Goal: Information Seeking & Learning: Learn about a topic

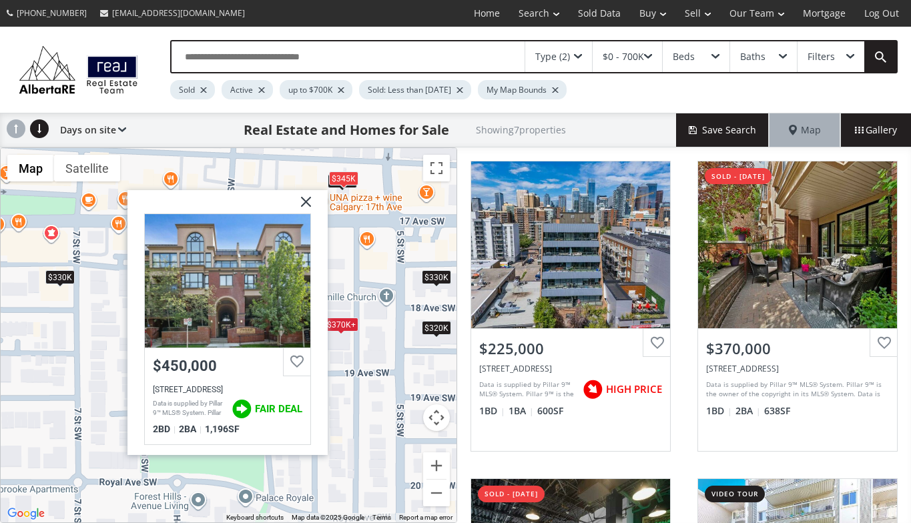
click at [305, 201] on img at bounding box center [300, 206] width 33 height 33
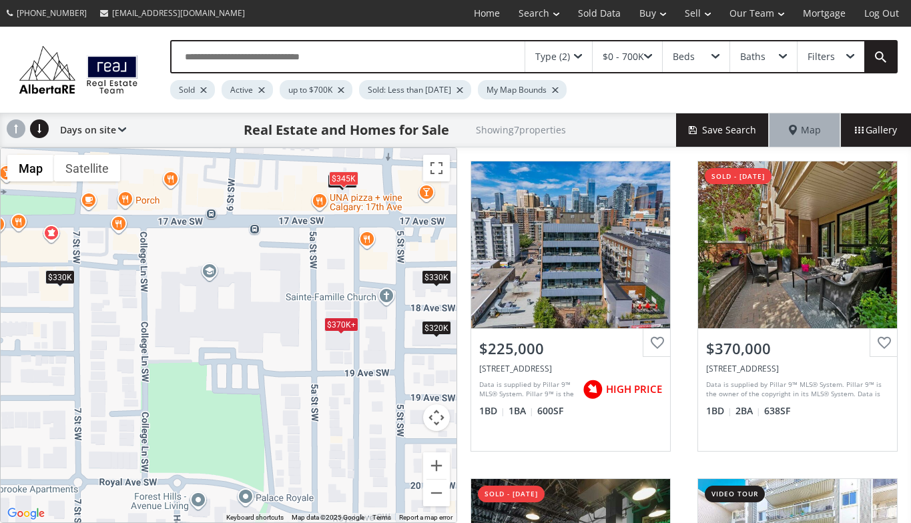
click at [582, 54] on span at bounding box center [578, 56] width 8 height 5
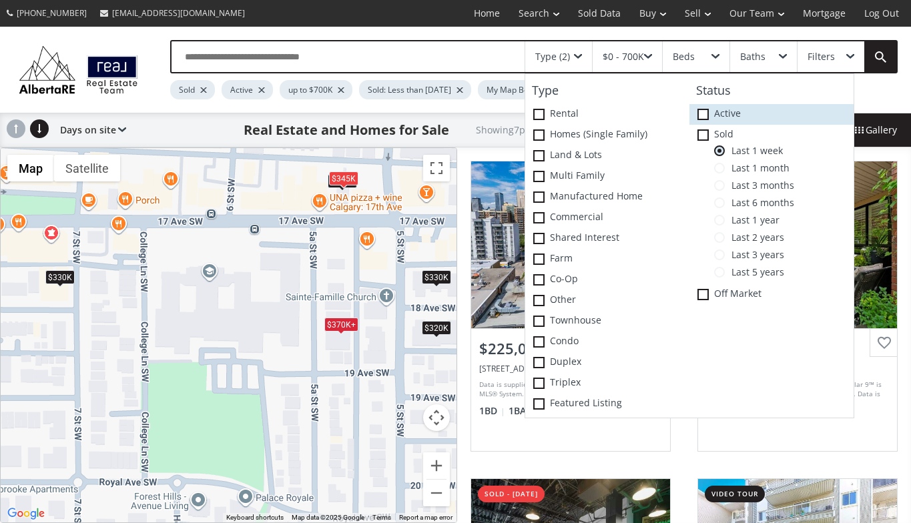
click at [0, 0] on icon at bounding box center [0, 0] width 0 height 0
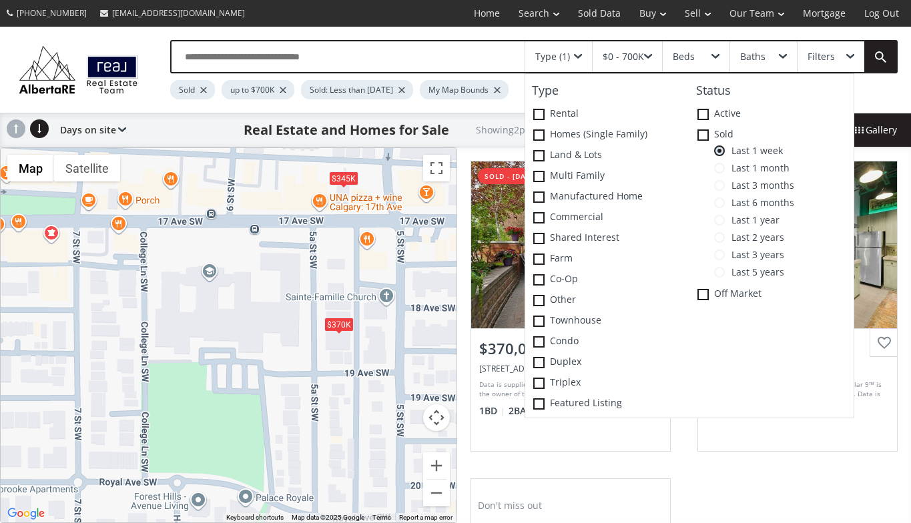
click at [365, 257] on div "$370K $345K" at bounding box center [229, 335] width 456 height 375
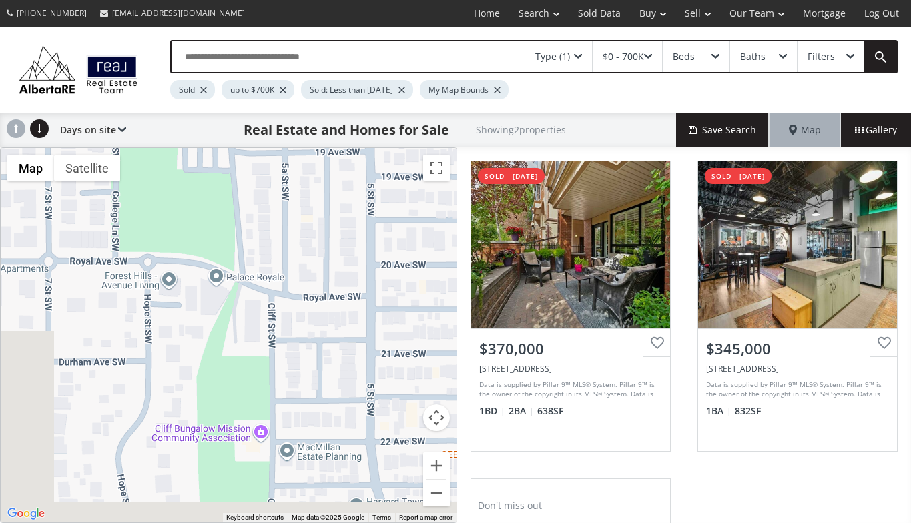
drag, startPoint x: 329, startPoint y: 457, endPoint x: 294, endPoint y: 226, distance: 234.2
click at [294, 226] on div "$370K $345K" at bounding box center [229, 335] width 456 height 375
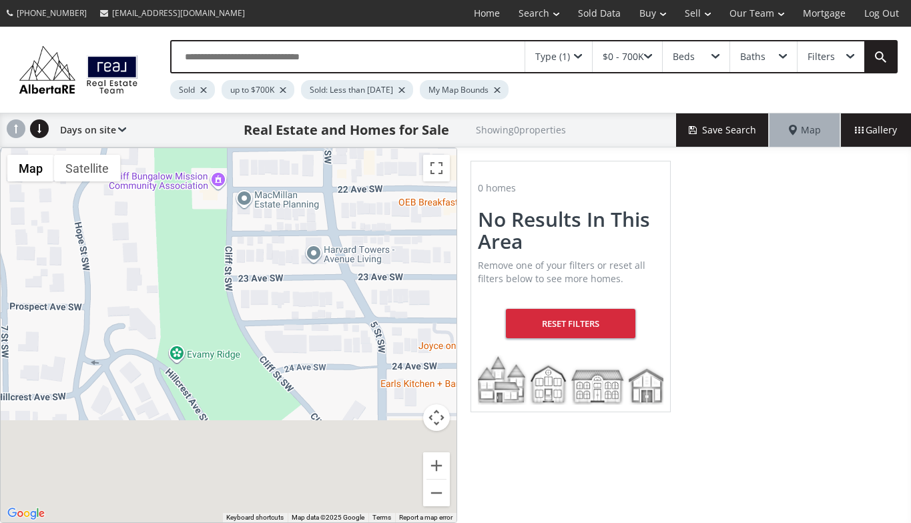
drag, startPoint x: 325, startPoint y: 447, endPoint x: 284, endPoint y: 196, distance: 255.0
click at [284, 196] on div at bounding box center [229, 335] width 456 height 375
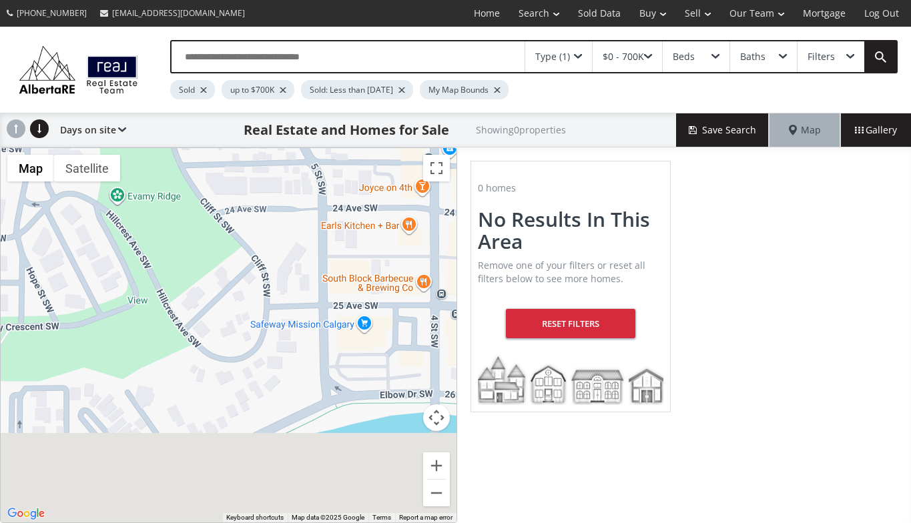
drag, startPoint x: 330, startPoint y: 452, endPoint x: 272, endPoint y: 294, distance: 167.9
click at [272, 294] on div at bounding box center [229, 335] width 456 height 375
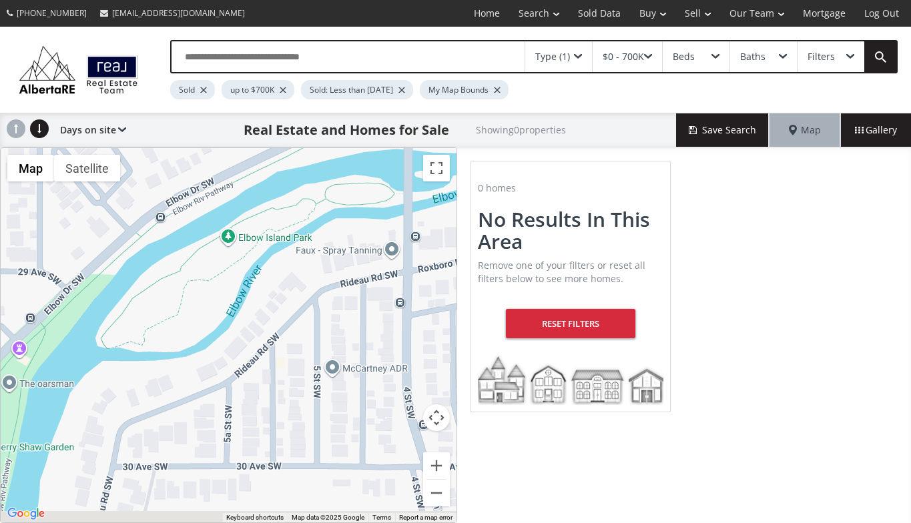
drag, startPoint x: 263, startPoint y: 441, endPoint x: 236, endPoint y: 176, distance: 266.4
click at [236, 176] on div at bounding box center [229, 335] width 456 height 375
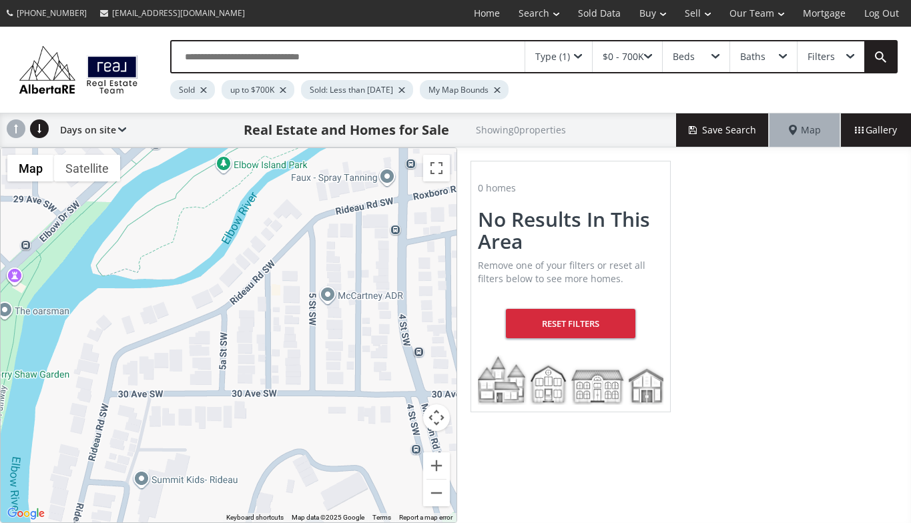
drag, startPoint x: 263, startPoint y: 401, endPoint x: 257, endPoint y: 105, distance: 295.8
click at [257, 105] on div "Type (1) $0 - 700K Beds Baths Filters Sold up to $700K Sold: Less than 1 week a…" at bounding box center [455, 275] width 911 height 497
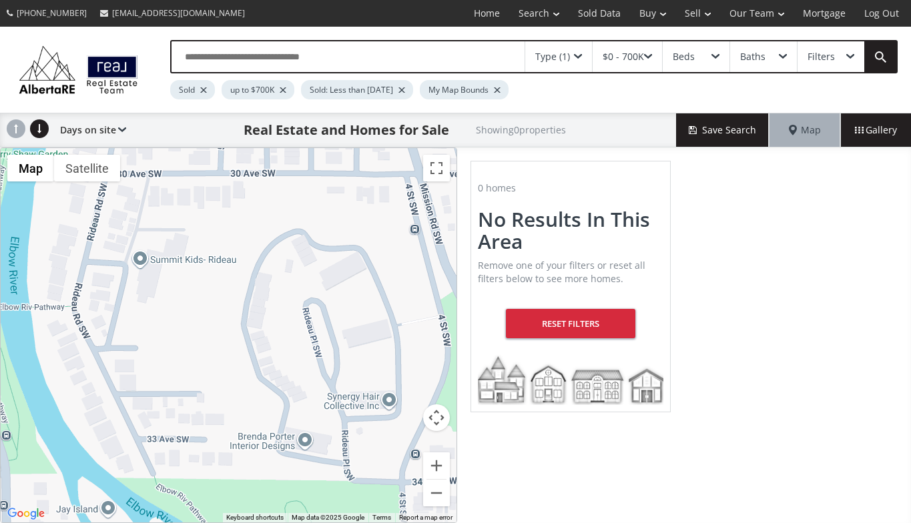
click at [326, 445] on div at bounding box center [229, 335] width 456 height 375
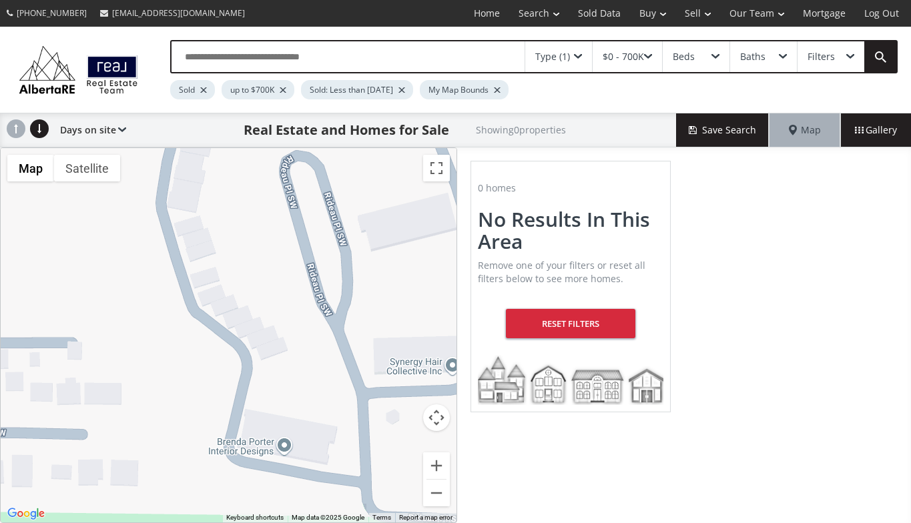
click at [321, 440] on div at bounding box center [229, 335] width 456 height 375
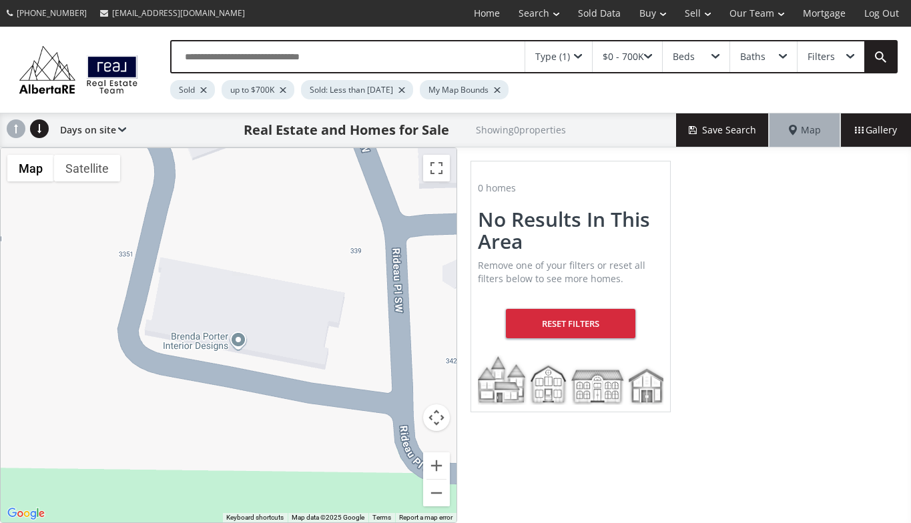
drag, startPoint x: 321, startPoint y: 440, endPoint x: 312, endPoint y: 318, distance: 122.5
click at [312, 318] on div at bounding box center [229, 335] width 456 height 375
click at [311, 316] on div at bounding box center [229, 335] width 456 height 375
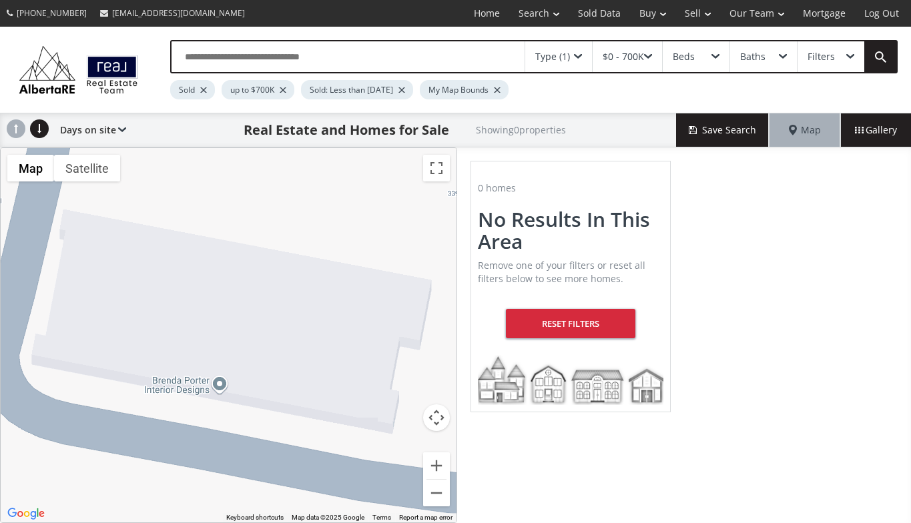
drag, startPoint x: 292, startPoint y: 282, endPoint x: 345, endPoint y: 290, distance: 53.3
click at [345, 290] on div at bounding box center [229, 335] width 456 height 375
click at [579, 54] on span at bounding box center [578, 56] width 8 height 5
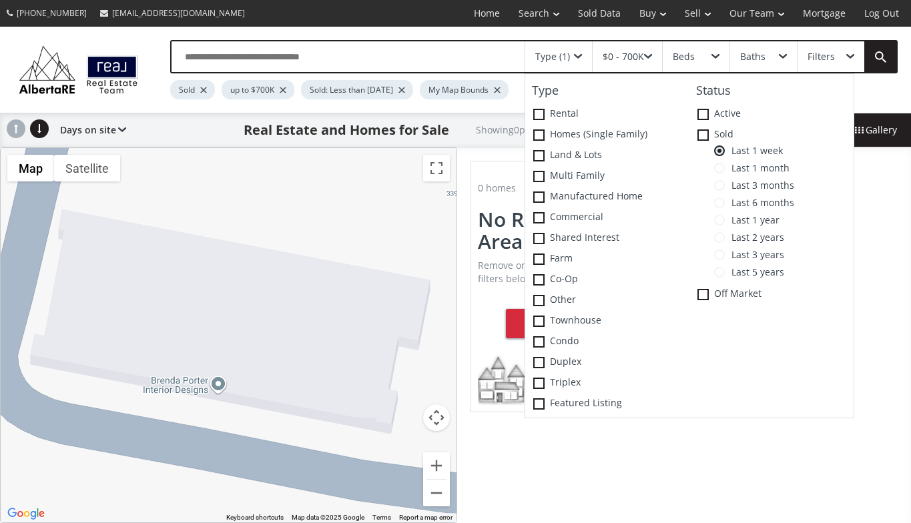
click at [724, 271] on span at bounding box center [719, 272] width 11 height 11
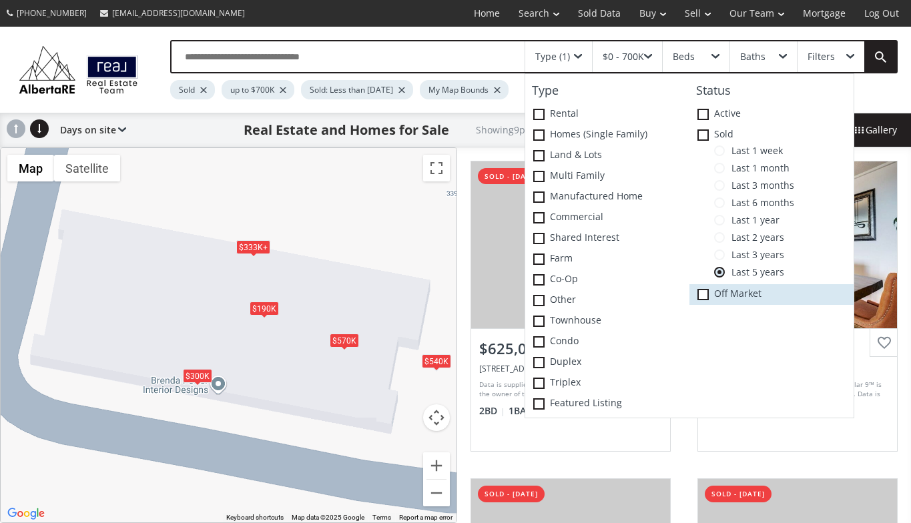
click at [704, 295] on span at bounding box center [703, 294] width 11 height 11
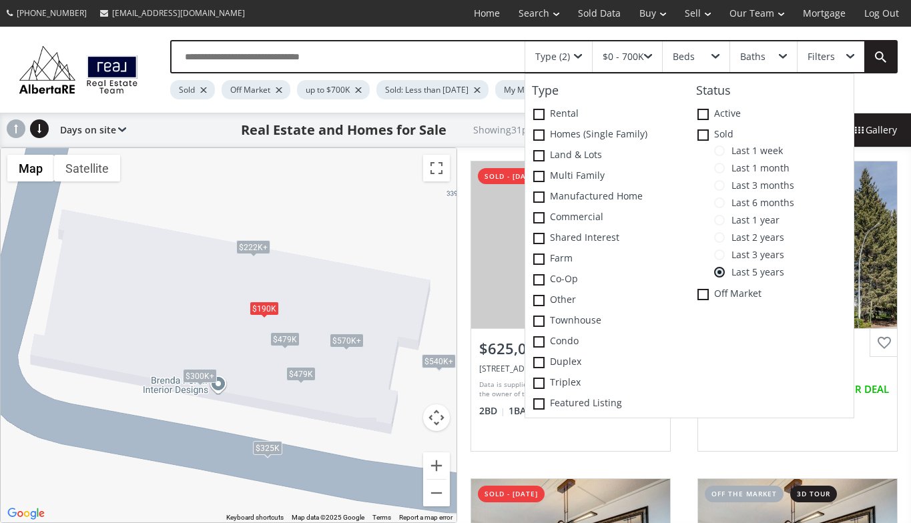
click at [455, 31] on div "Type (2) Type Rental Homes (Single Family) Land & Lots Multi family Manufacture…" at bounding box center [455, 70] width 911 height 86
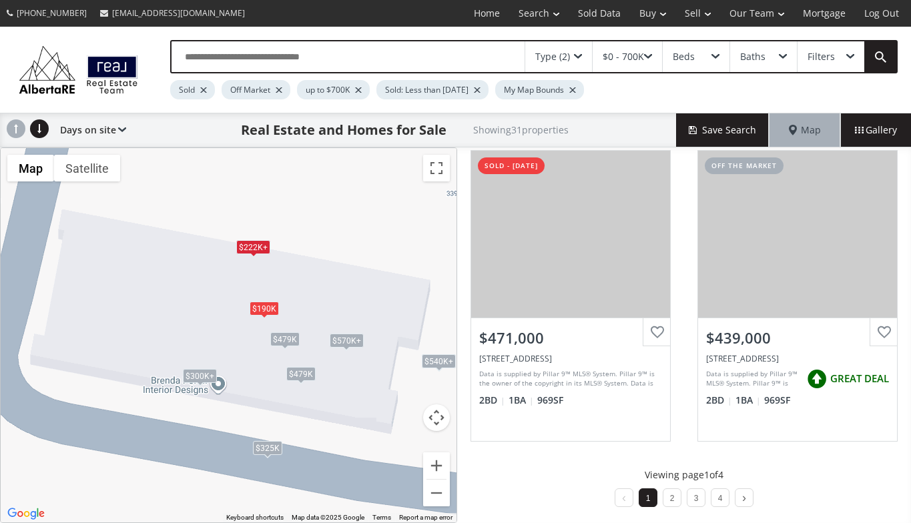
scroll to position [1286, 0]
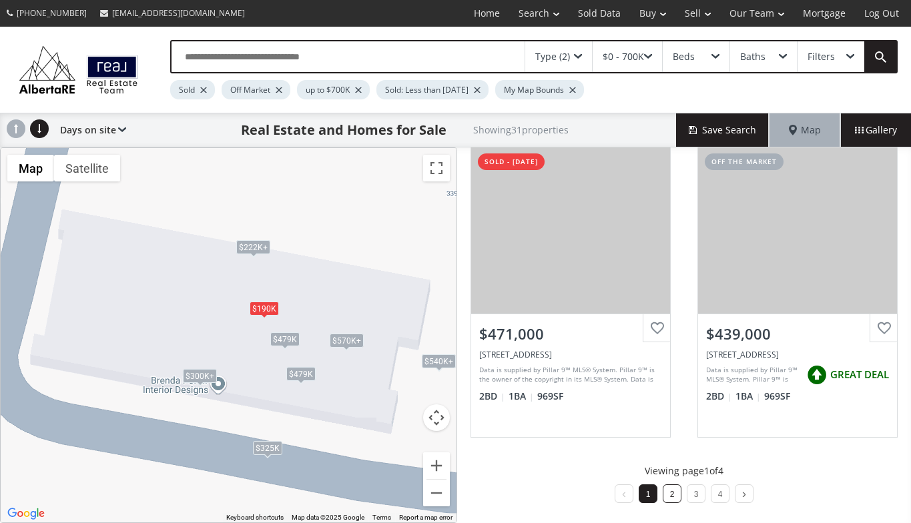
click at [670, 493] on link "2" at bounding box center [672, 494] width 5 height 9
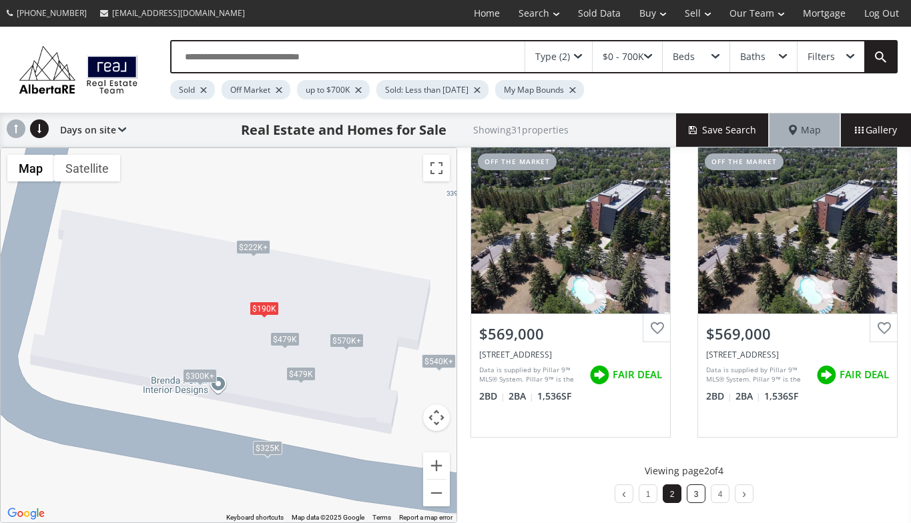
click at [694, 492] on link "3" at bounding box center [696, 494] width 5 height 9
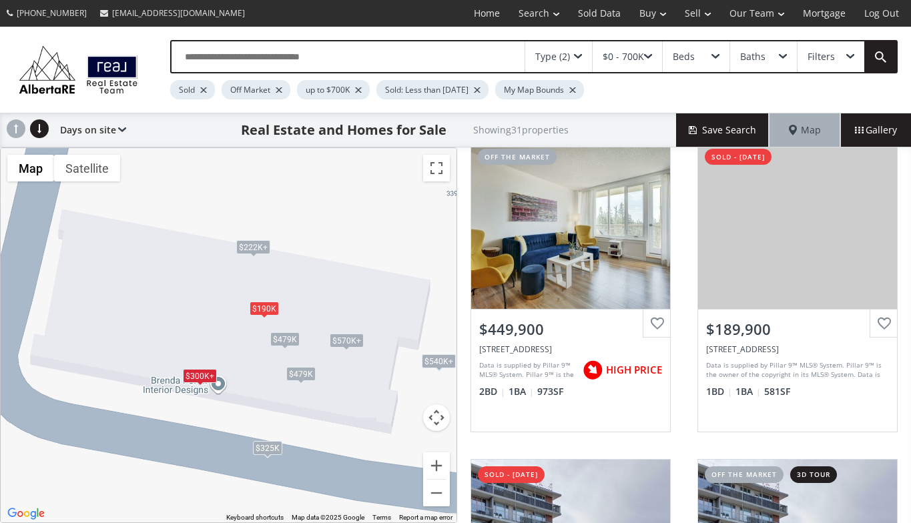
scroll to position [20, 0]
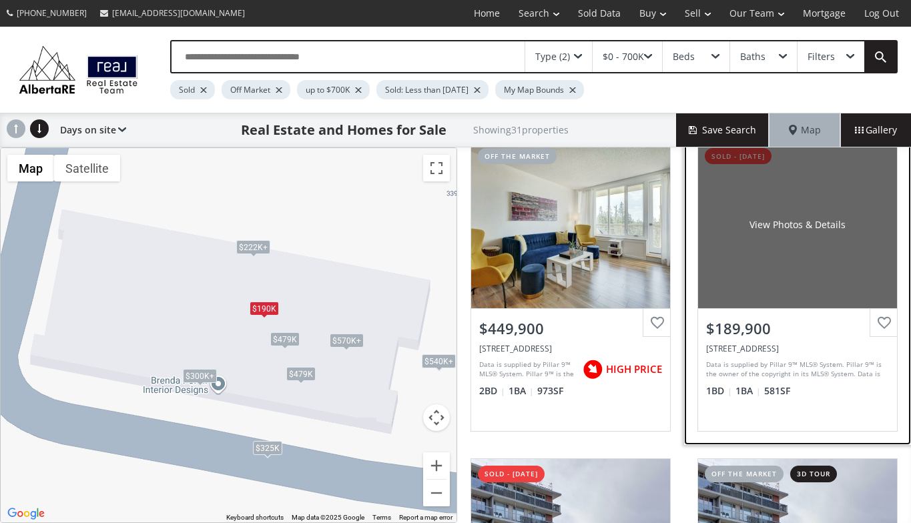
click at [722, 286] on div "View Photos & Details" at bounding box center [797, 225] width 199 height 167
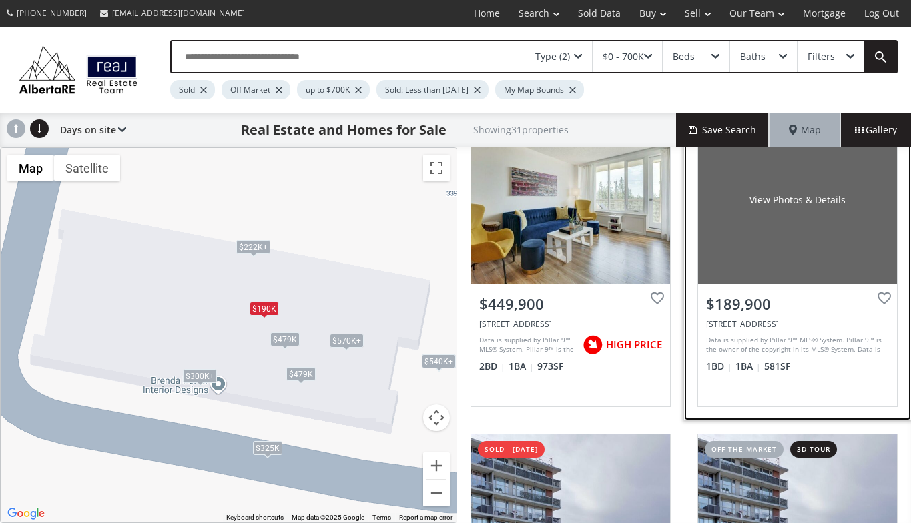
scroll to position [0, 0]
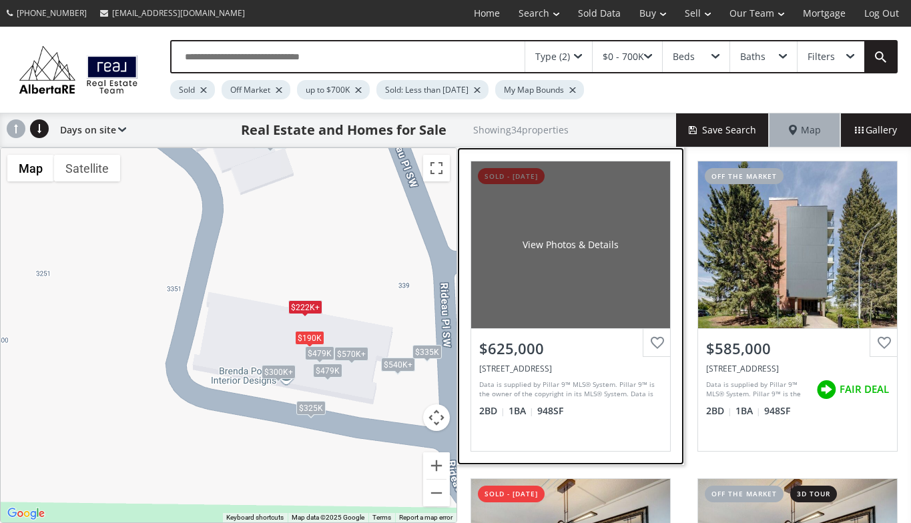
click at [605, 304] on div "View Photos & Details" at bounding box center [570, 245] width 199 height 167
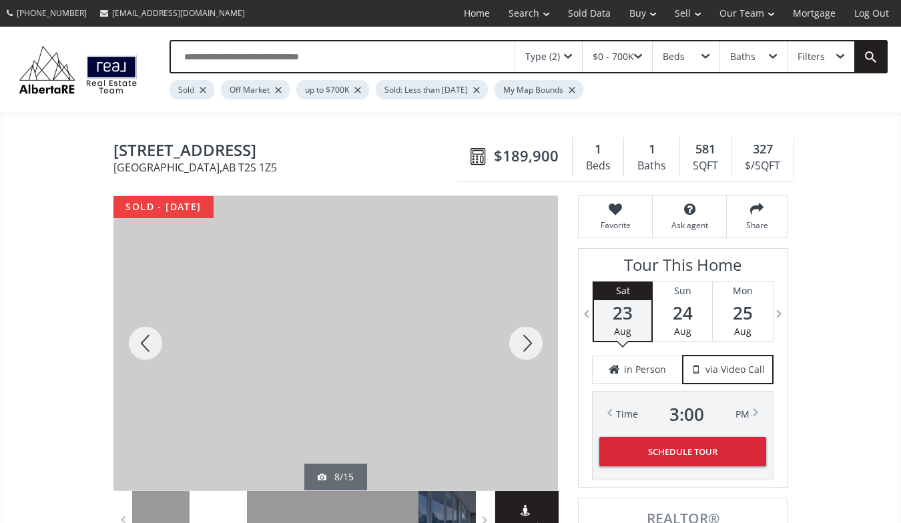
click at [527, 340] on div at bounding box center [526, 343] width 64 height 294
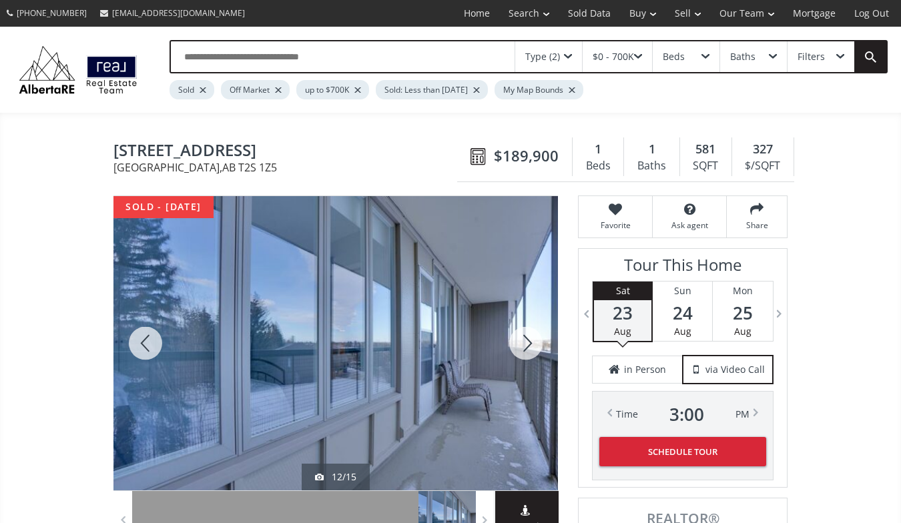
click at [527, 340] on div at bounding box center [526, 343] width 64 height 294
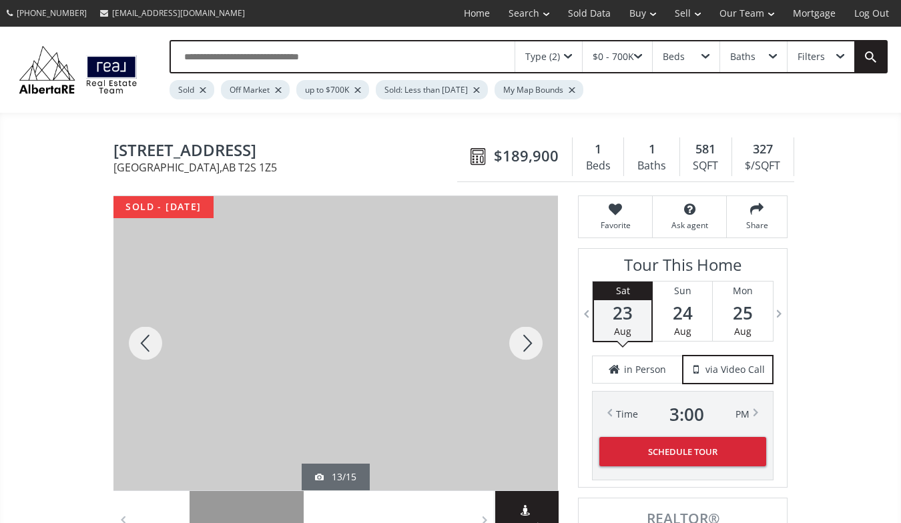
click at [527, 340] on div at bounding box center [526, 343] width 64 height 294
click at [145, 341] on div at bounding box center [145, 343] width 64 height 294
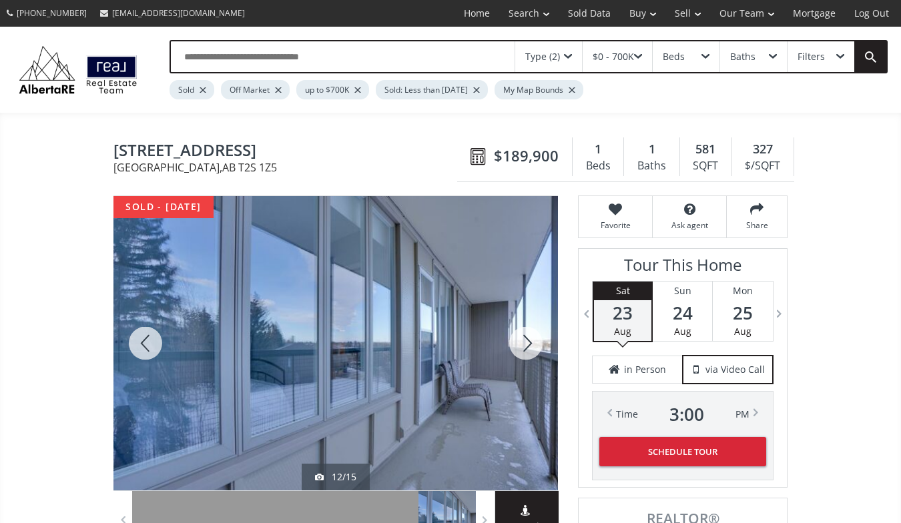
click at [145, 341] on div at bounding box center [145, 343] width 64 height 294
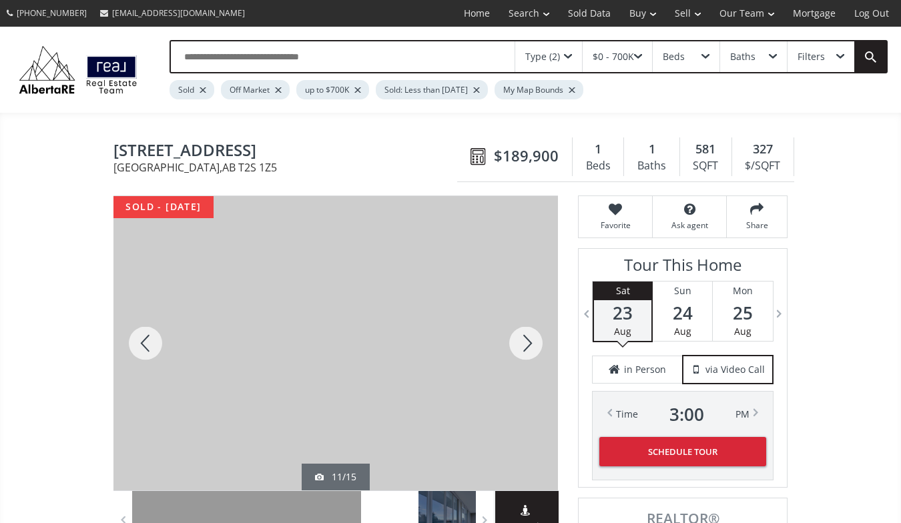
click at [145, 341] on div at bounding box center [145, 343] width 64 height 294
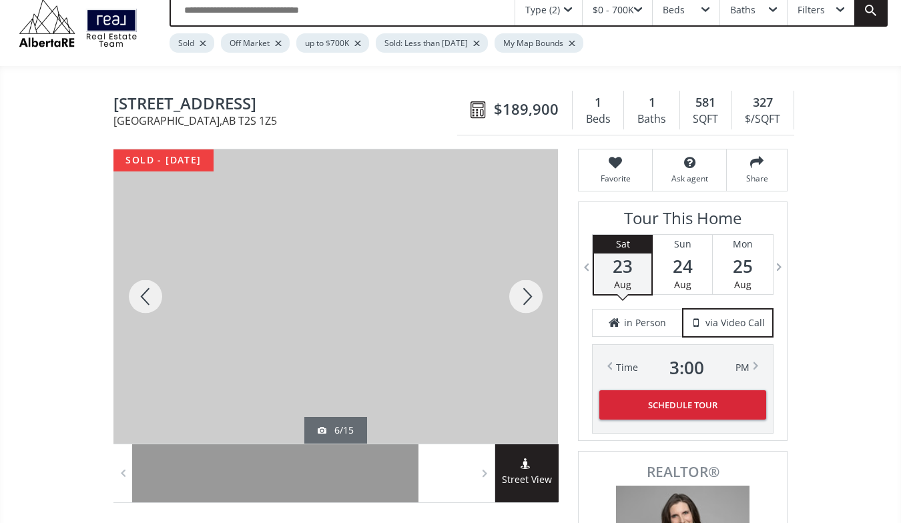
scroll to position [46, 0]
click at [141, 290] on div at bounding box center [145, 297] width 64 height 294
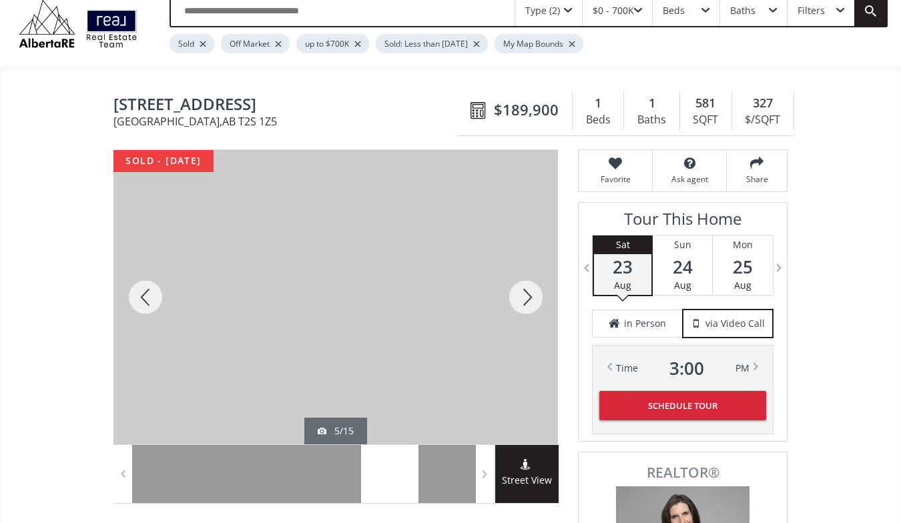
click at [141, 290] on div at bounding box center [145, 297] width 64 height 294
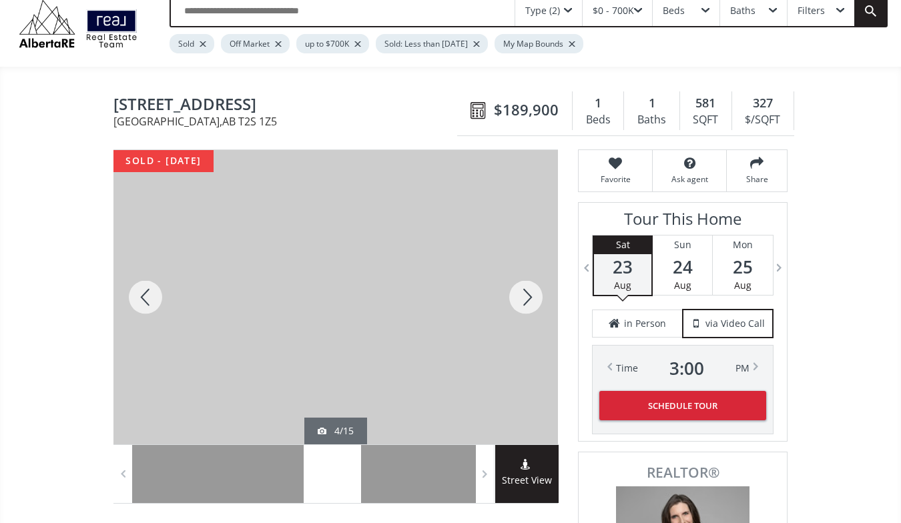
click at [141, 290] on div at bounding box center [145, 297] width 64 height 294
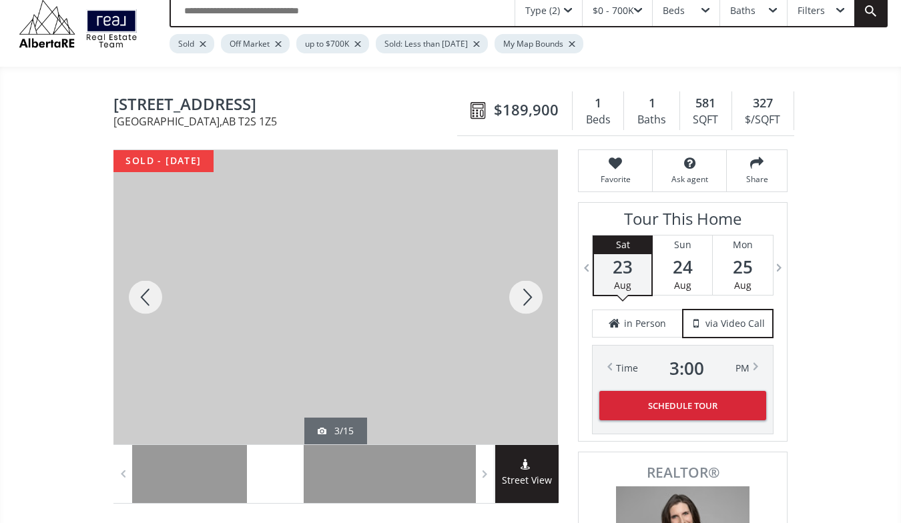
click at [141, 290] on div at bounding box center [145, 297] width 64 height 294
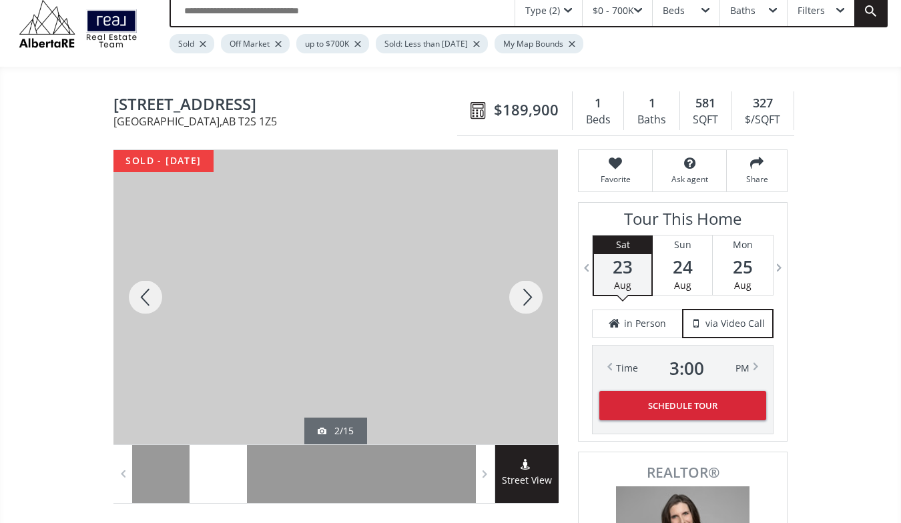
click at [145, 294] on div at bounding box center [145, 297] width 64 height 294
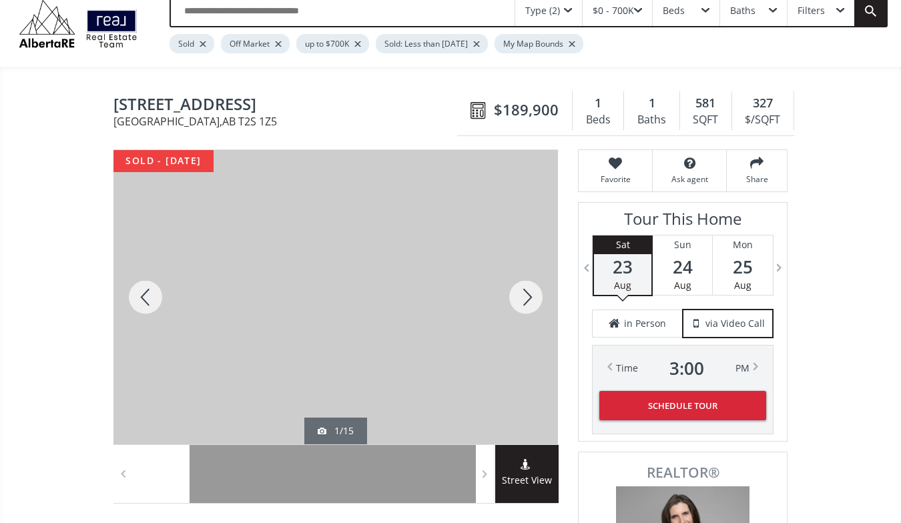
click at [145, 294] on div at bounding box center [145, 297] width 64 height 294
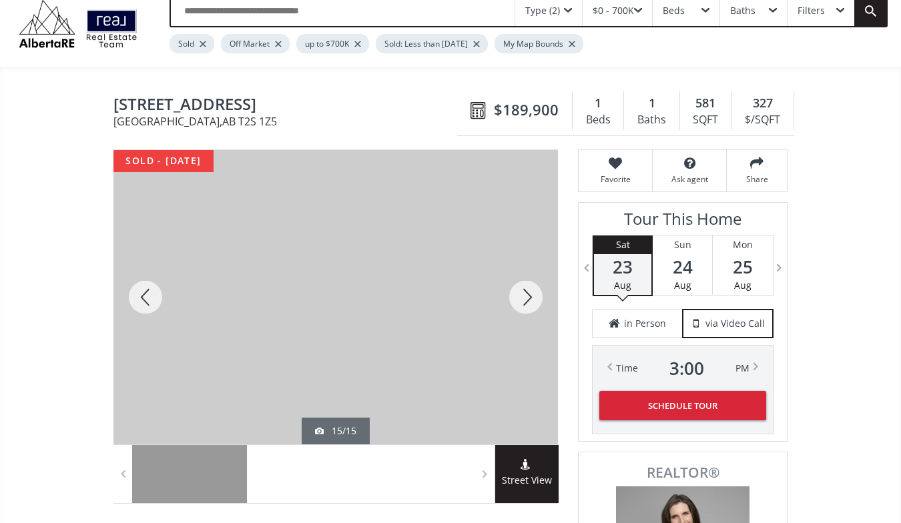
click at [145, 294] on div at bounding box center [145, 297] width 64 height 294
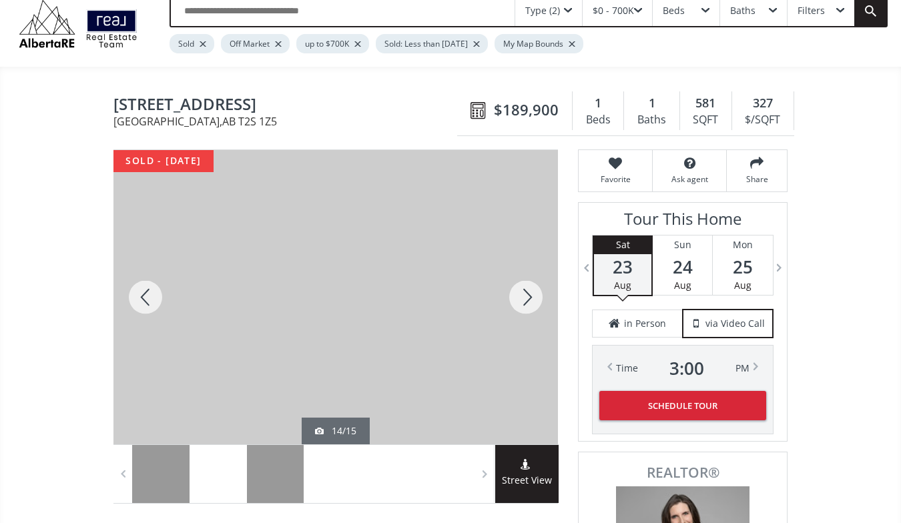
click at [145, 294] on div at bounding box center [145, 297] width 64 height 294
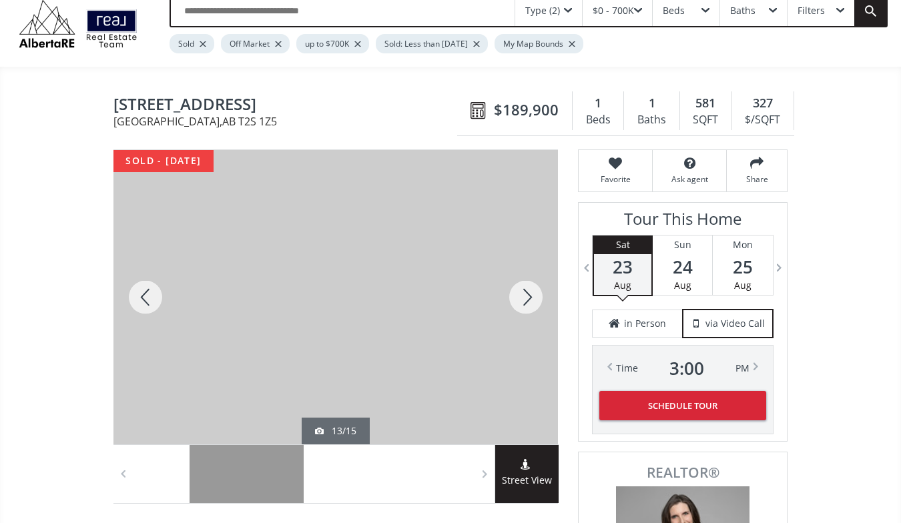
click at [145, 294] on div at bounding box center [145, 297] width 64 height 294
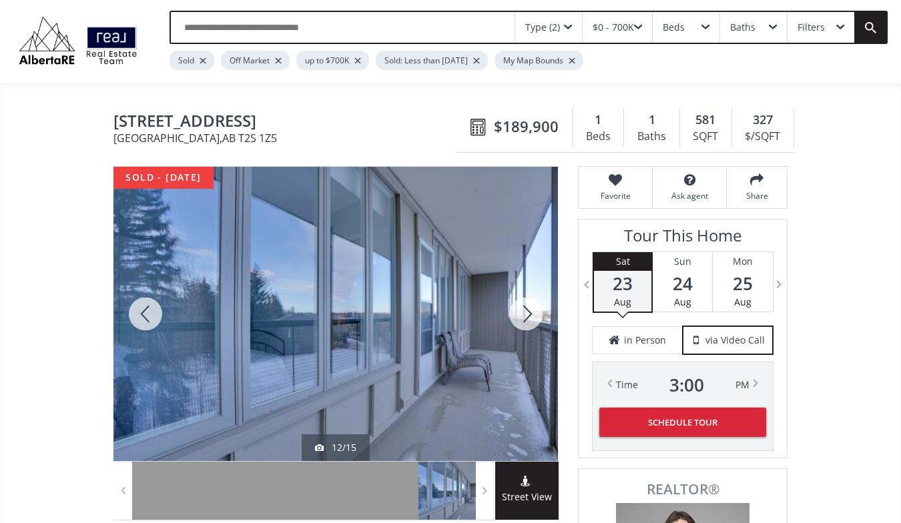
scroll to position [0, 0]
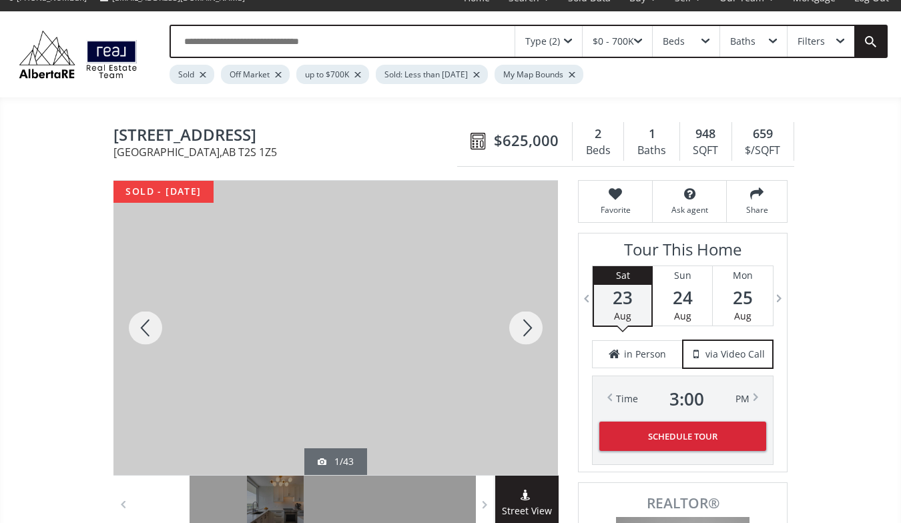
scroll to position [13, 0]
